Goal: Task Accomplishment & Management: Use online tool/utility

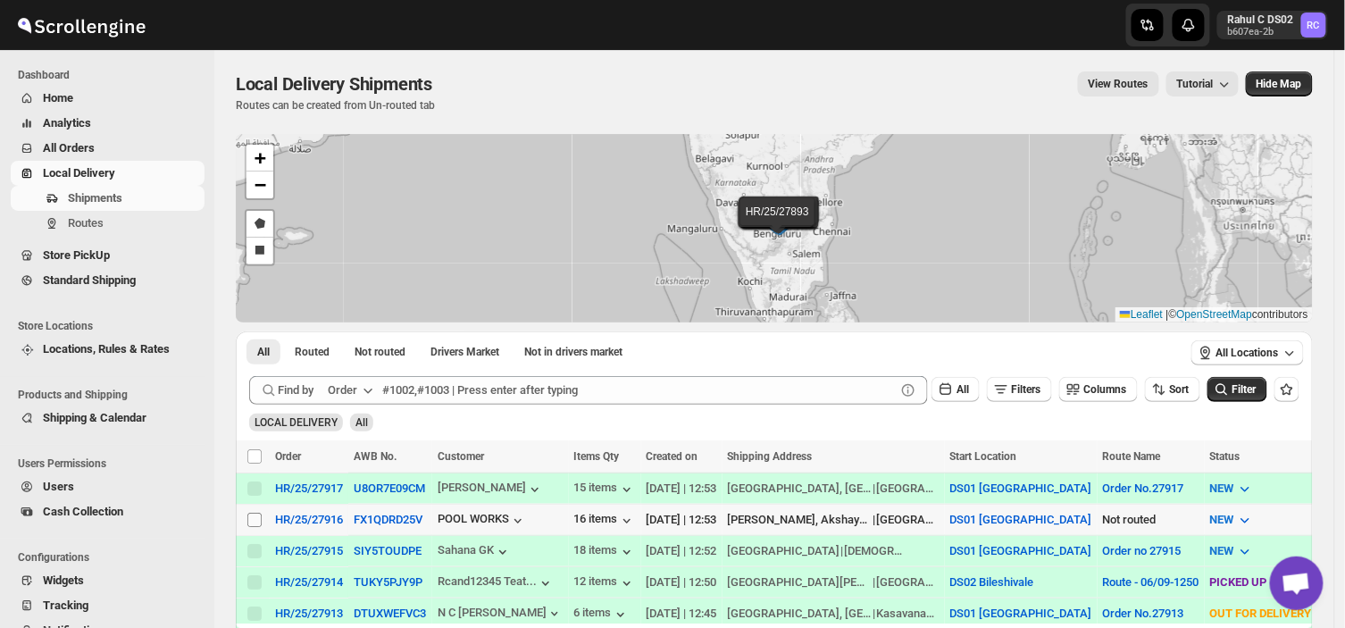
click at [248, 515] on input "Select shipment" at bounding box center [254, 520] width 14 height 14
checkbox input "true"
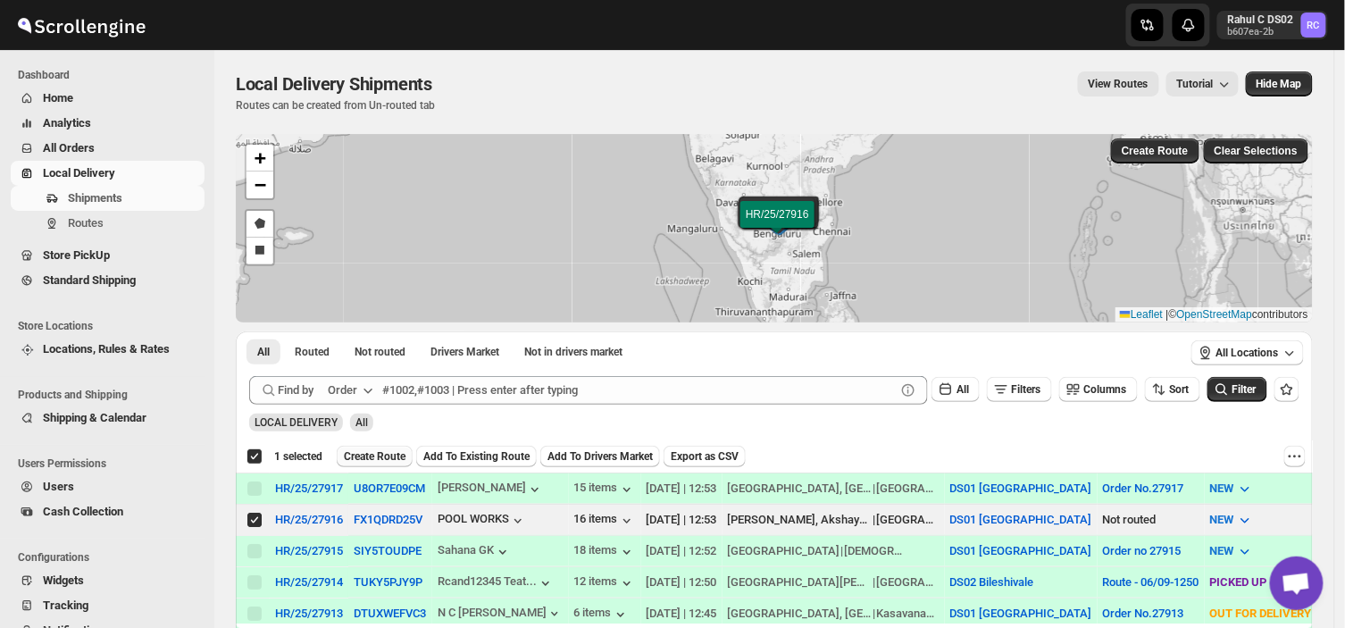
click at [376, 454] on span "Create Route" at bounding box center [375, 456] width 62 height 14
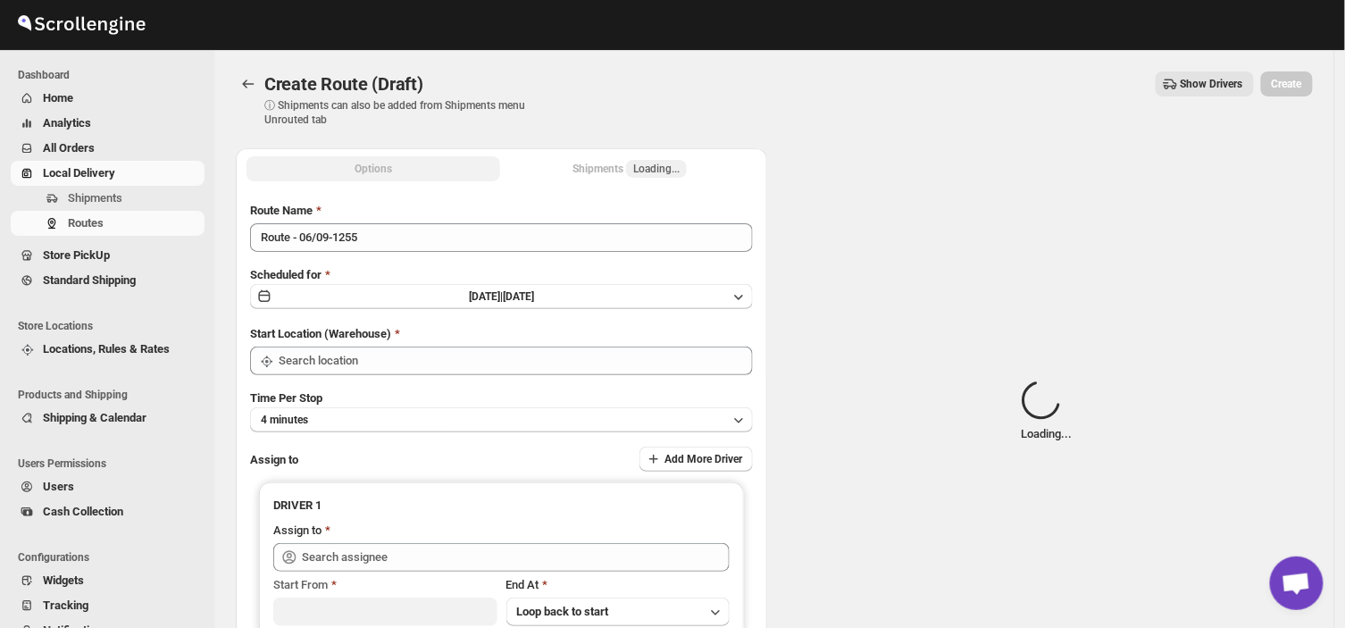
type input "DS01 [GEOGRAPHIC_DATA]"
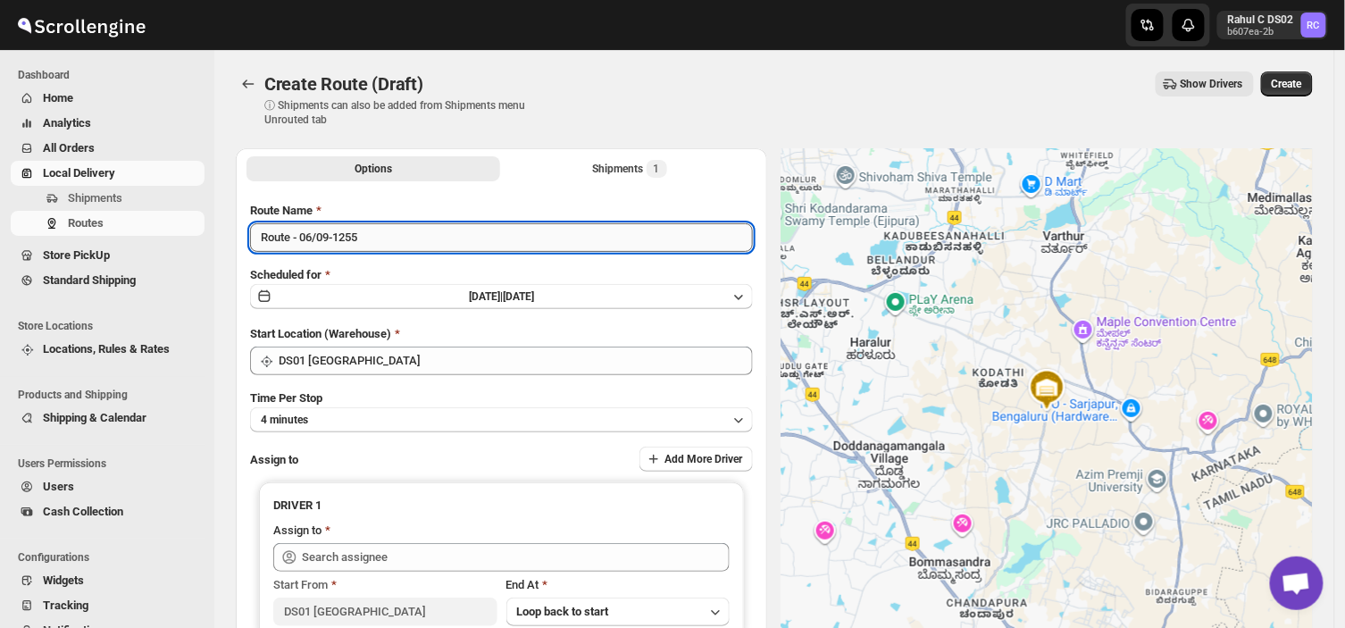
click at [367, 230] on input "Route - 06/09-1255" at bounding box center [501, 237] width 503 height 29
type input "R"
type input "Order no 27916"
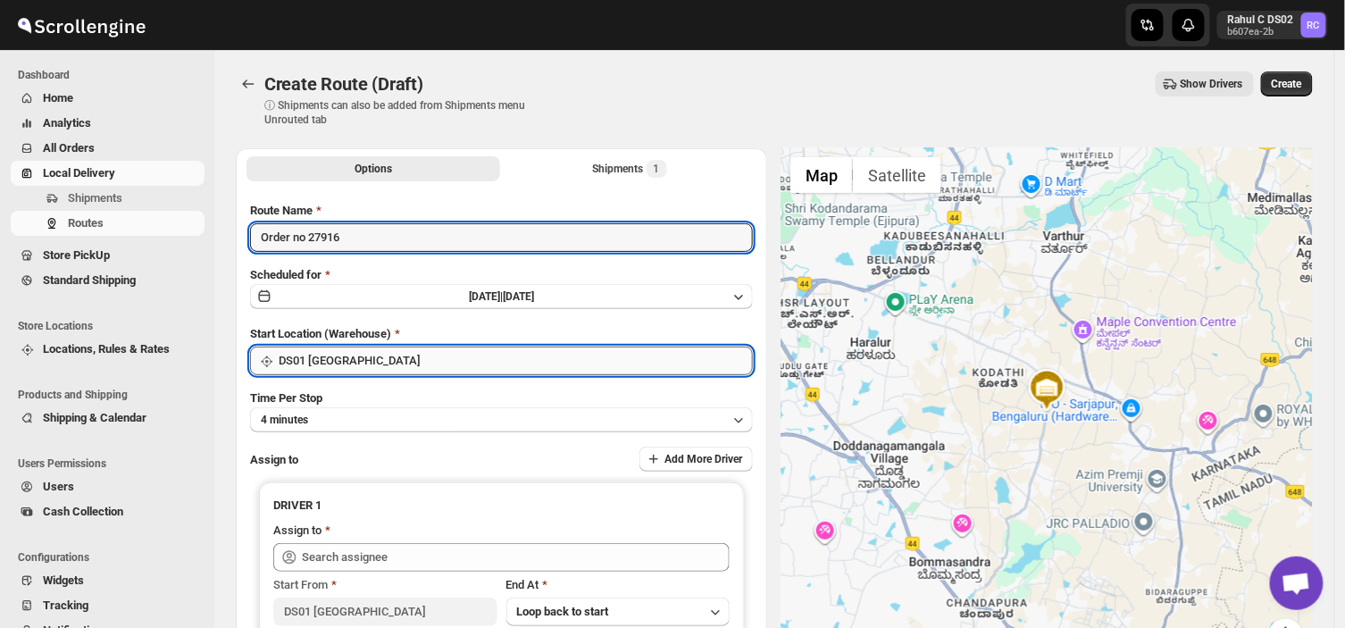
click at [395, 360] on input "DS01 [GEOGRAPHIC_DATA]" at bounding box center [516, 361] width 474 height 29
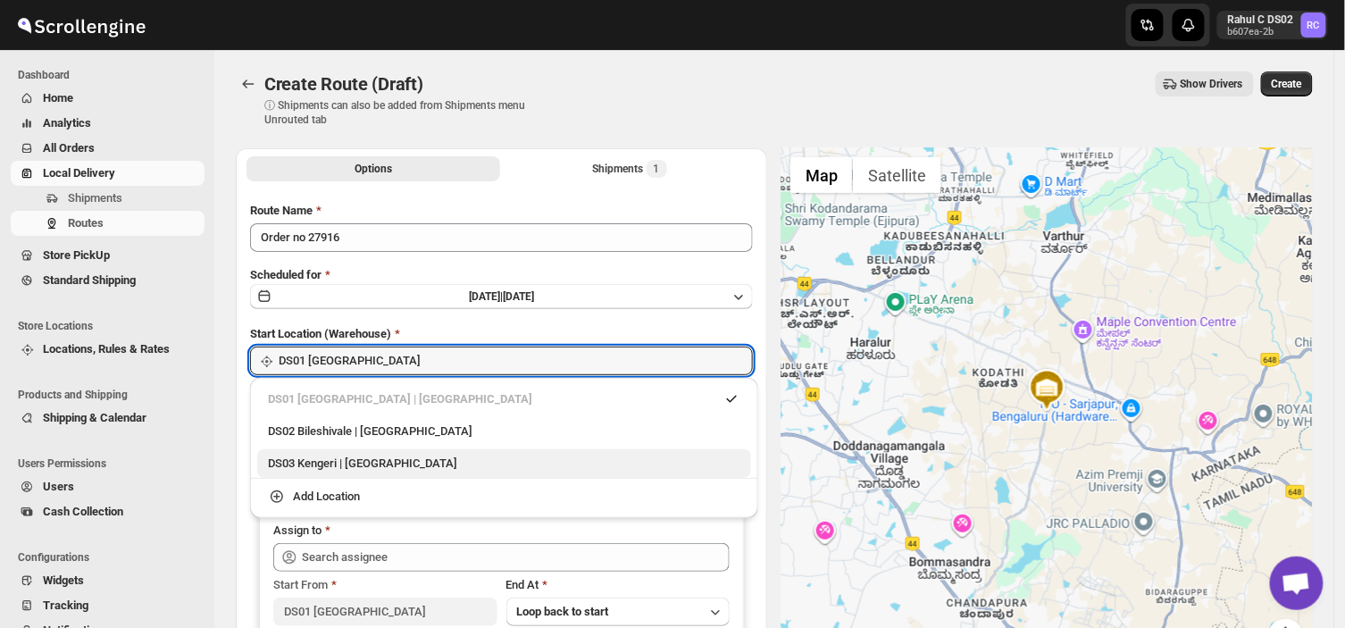
click at [336, 458] on div "DS03 Kengeri | [GEOGRAPHIC_DATA]" at bounding box center [504, 464] width 472 height 18
type input "DS03 Kengeri"
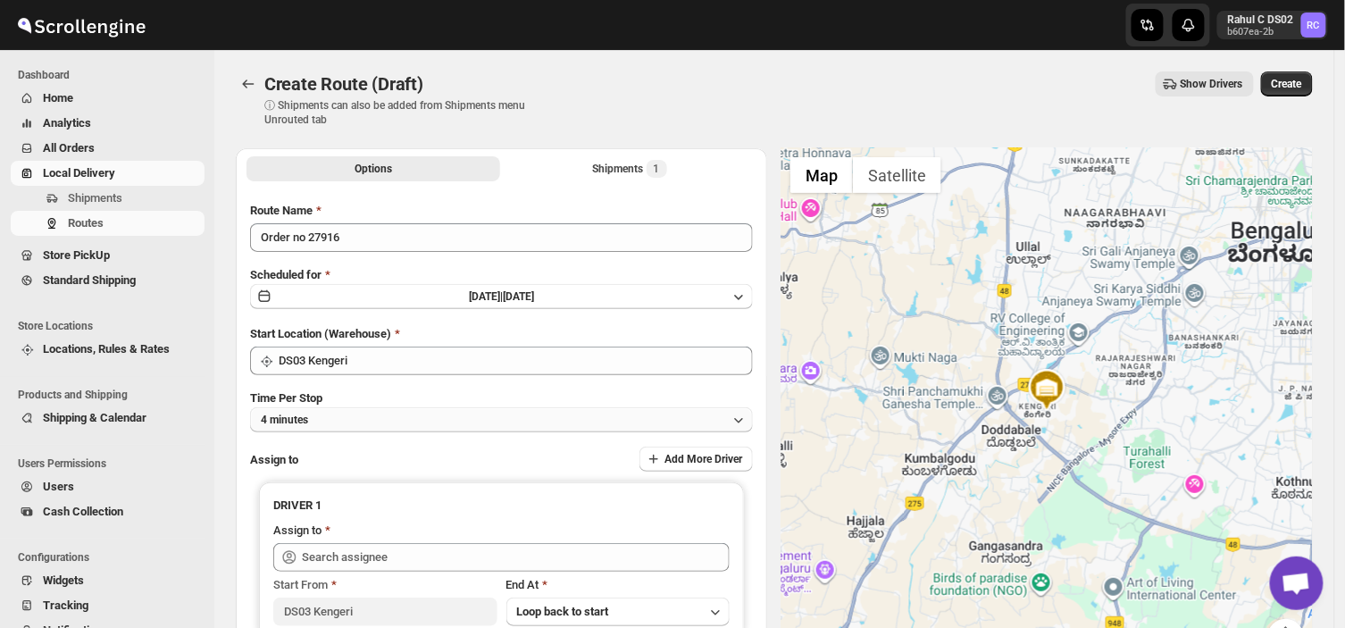
click at [336, 413] on button "4 minutes" at bounding box center [501, 419] width 503 height 25
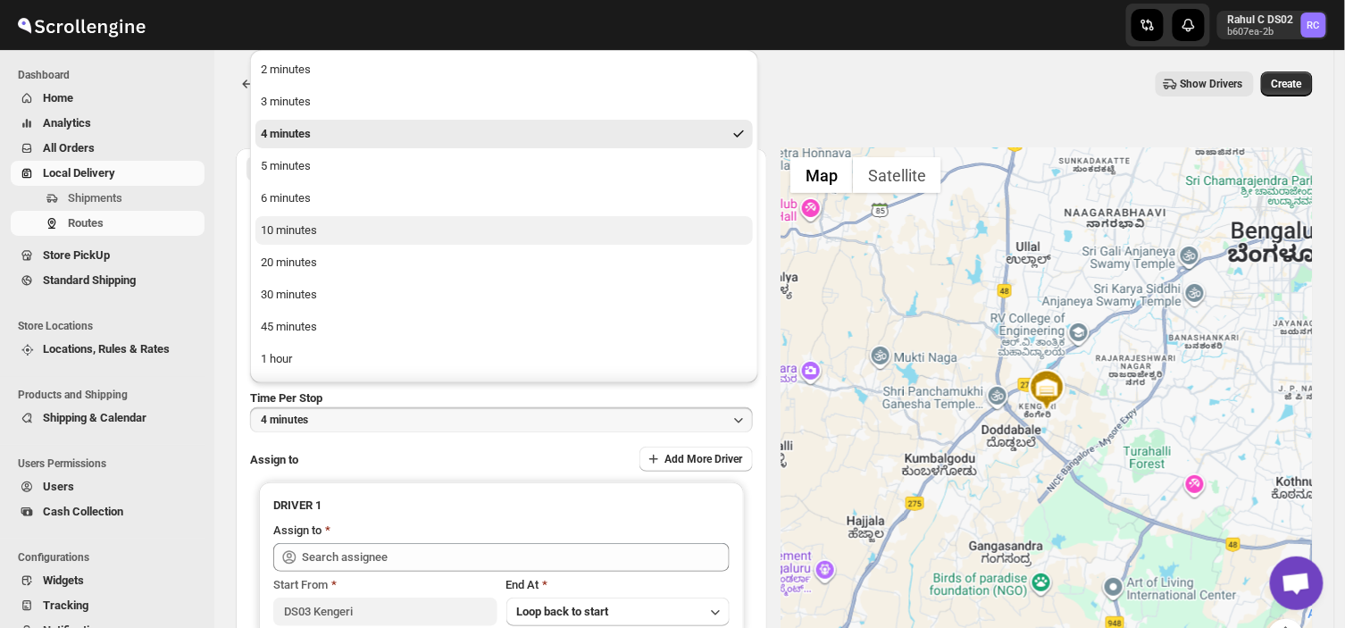
click at [277, 230] on div "10 minutes" at bounding box center [289, 231] width 56 height 18
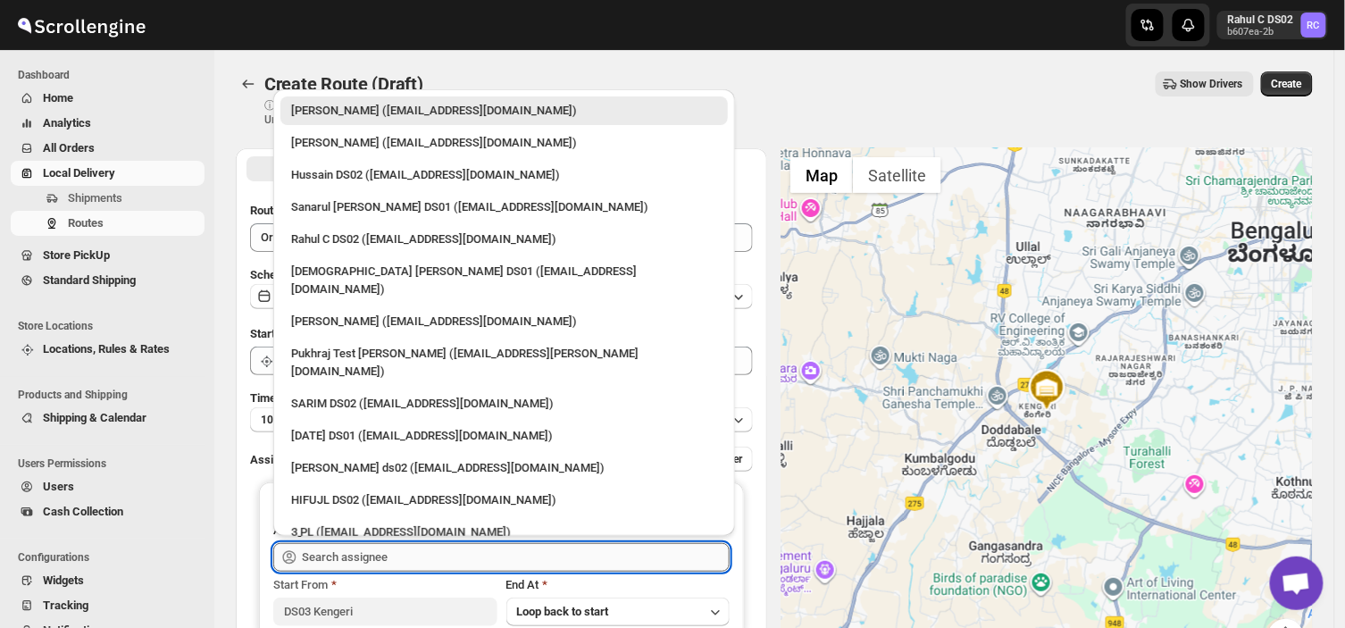
click at [398, 559] on input "text" at bounding box center [516, 557] width 428 height 29
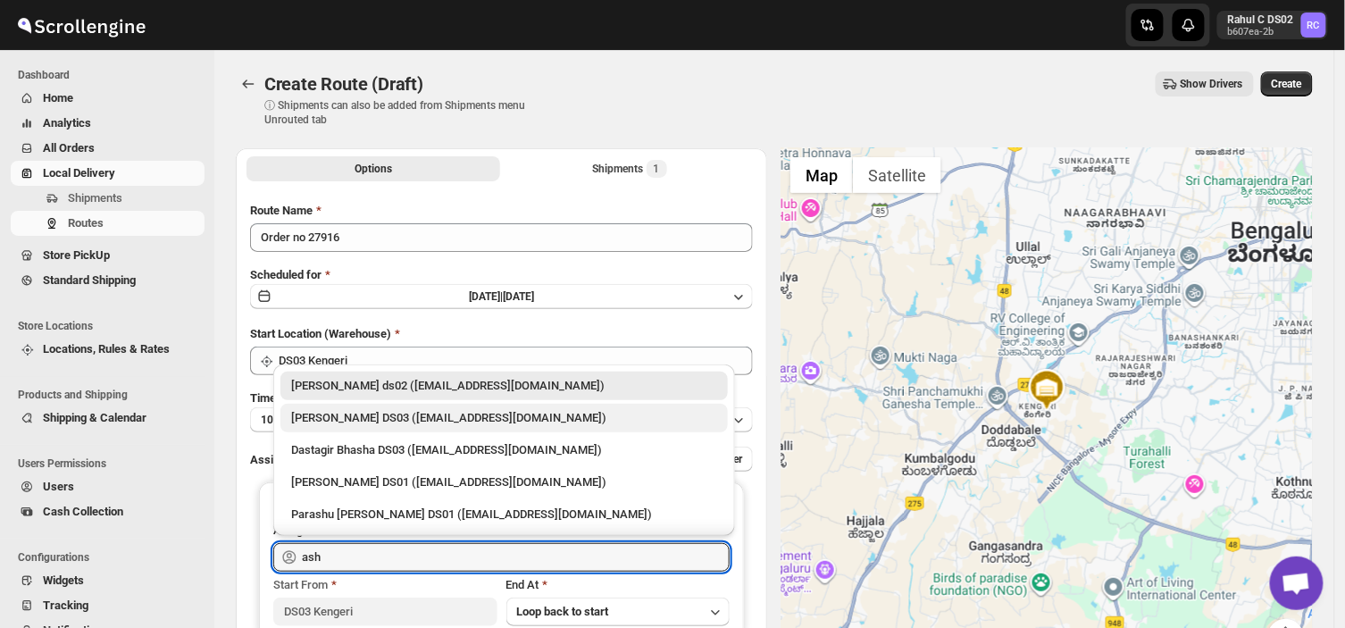
click at [341, 418] on div "[PERSON_NAME] DS03 ([EMAIL_ADDRESS][DOMAIN_NAME])" at bounding box center [504, 418] width 426 height 18
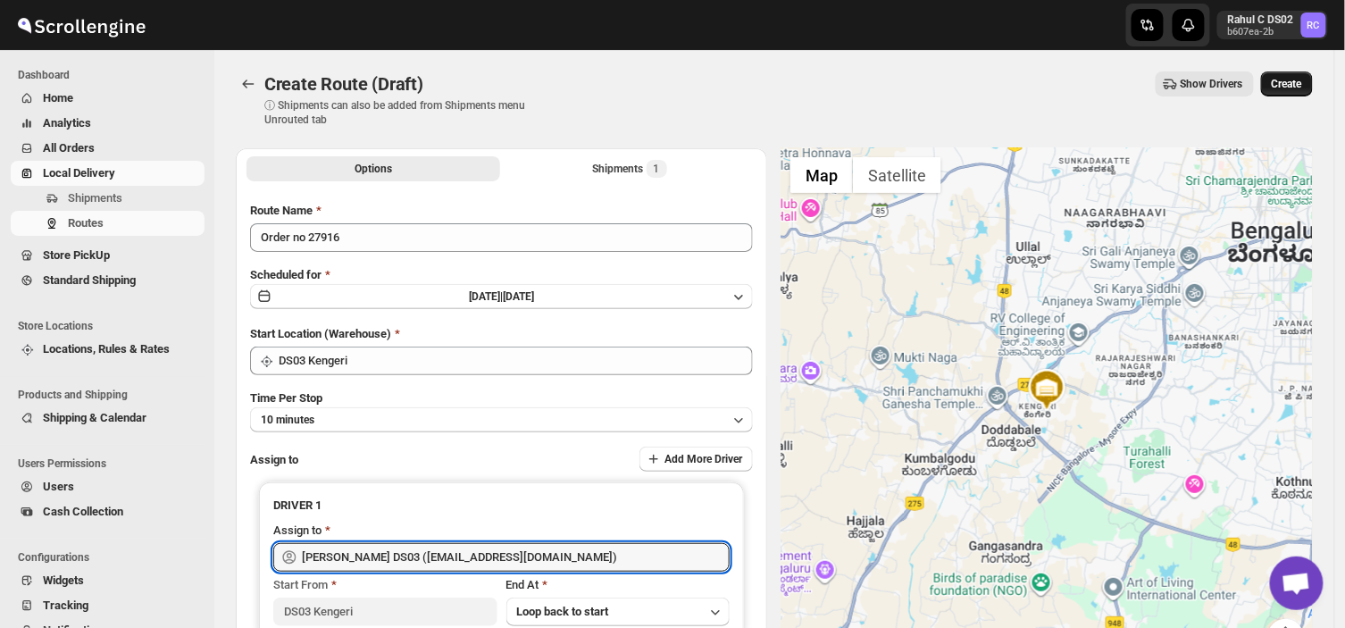
type input "[PERSON_NAME] DS03 ([EMAIL_ADDRESS][DOMAIN_NAME])"
click at [1301, 75] on button "Create" at bounding box center [1287, 83] width 52 height 25
